Goal: Find specific page/section: Find specific page/section

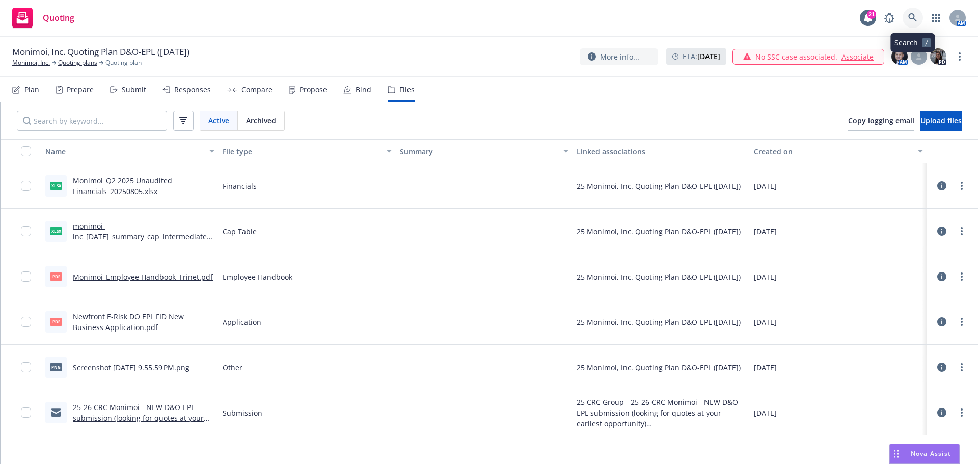
click at [911, 19] on icon at bounding box center [912, 17] width 9 height 9
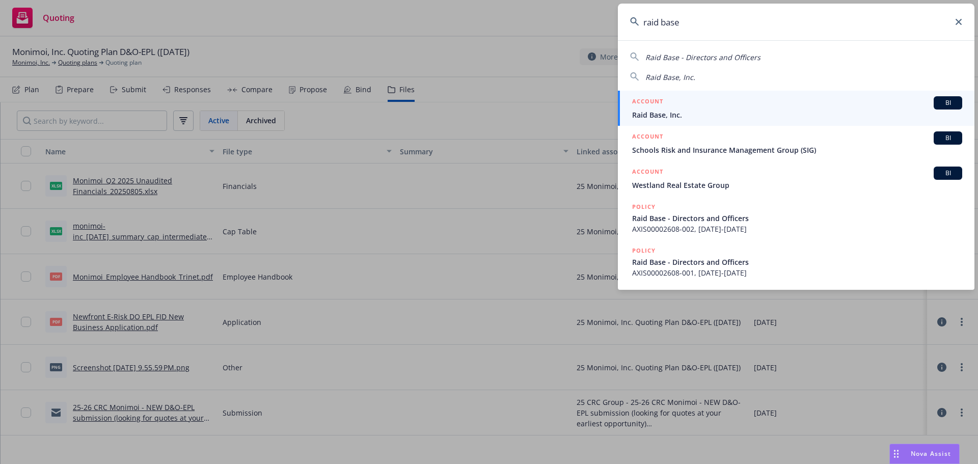
type input "raid base"
click at [656, 116] on span "Raid Base, Inc." at bounding box center [797, 114] width 330 height 11
